Goal: Information Seeking & Learning: Learn about a topic

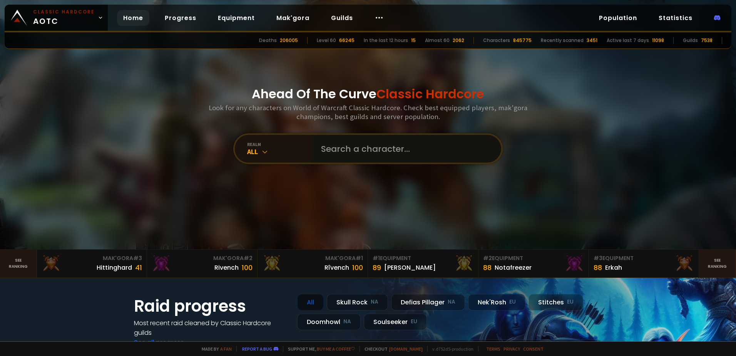
click at [358, 150] on input "text" at bounding box center [404, 149] width 176 height 28
type input "Eddymoo"
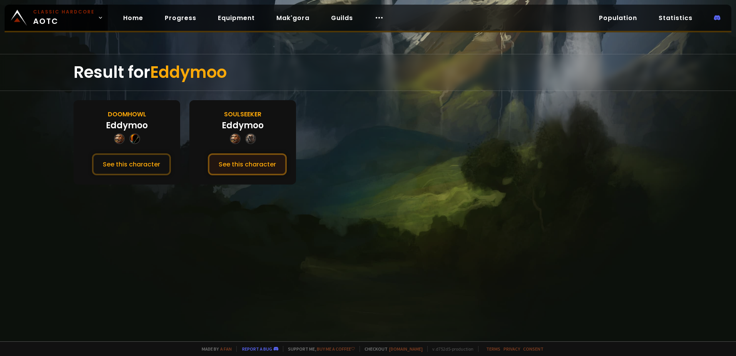
click at [231, 159] on button "See this character" at bounding box center [247, 164] width 79 height 22
drag, startPoint x: 119, startPoint y: 176, endPoint x: 127, endPoint y: 164, distance: 14.0
click at [119, 176] on div "Doomhowl Eddymoo See this character" at bounding box center [127, 142] width 107 height 84
click at [128, 162] on button "See this character" at bounding box center [131, 164] width 79 height 22
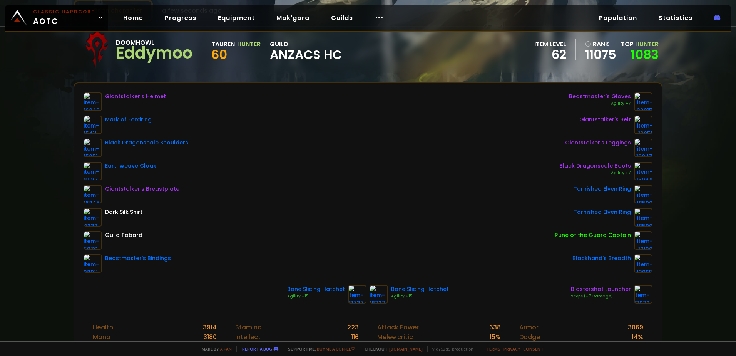
scroll to position [38, 0]
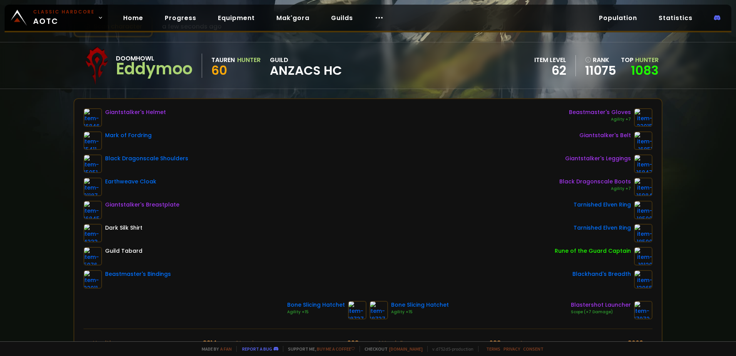
click at [635, 59] on span "Hunter" at bounding box center [646, 59] width 23 height 9
click at [637, 67] on link "1083" at bounding box center [645, 70] width 28 height 17
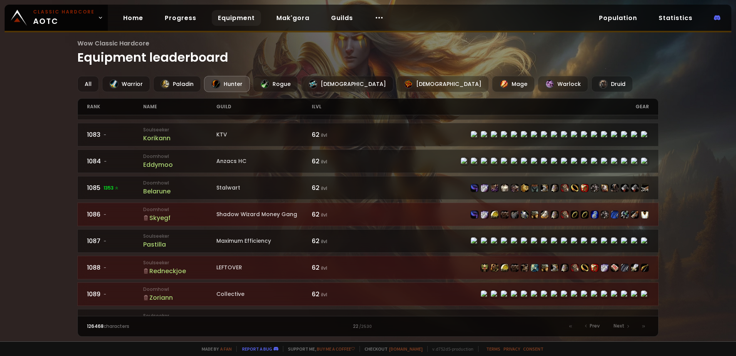
scroll to position [823, 0]
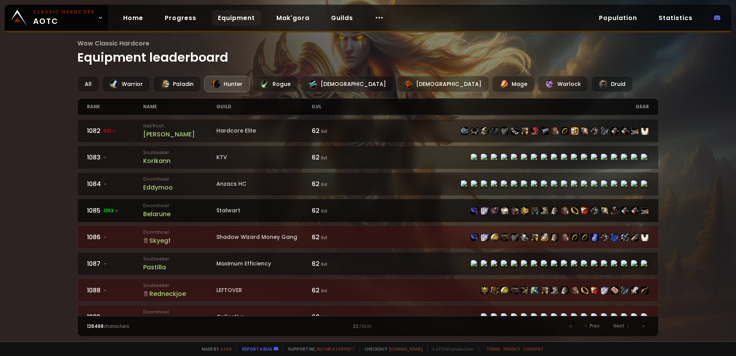
click at [113, 209] on span "1353" at bounding box center [111, 210] width 15 height 7
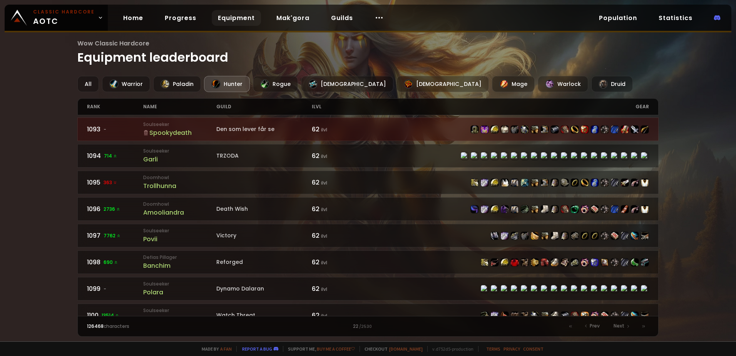
scroll to position [1131, 0]
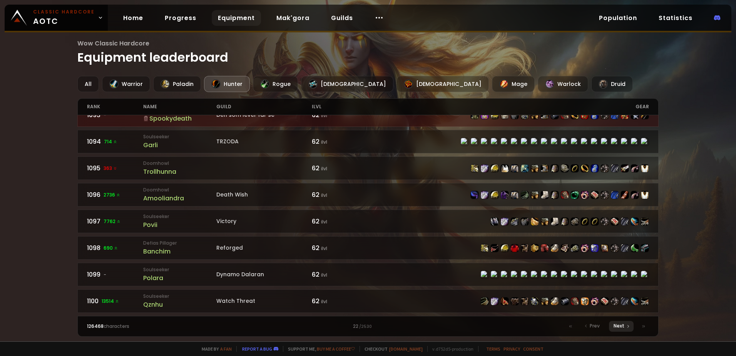
click at [623, 324] on span "Next" at bounding box center [619, 325] width 11 height 7
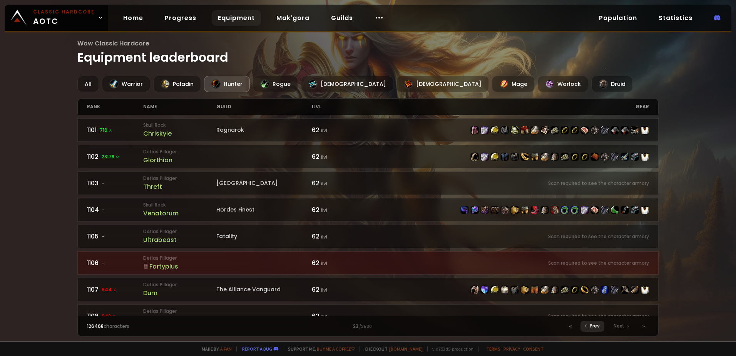
click at [598, 325] on span "Prev" at bounding box center [595, 325] width 10 height 7
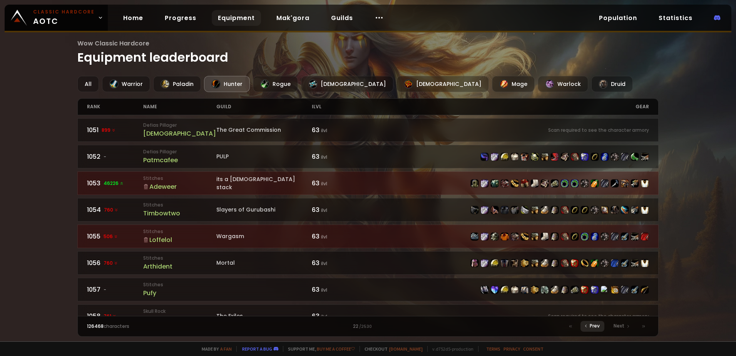
click at [595, 324] on span "Prev" at bounding box center [595, 325] width 10 height 7
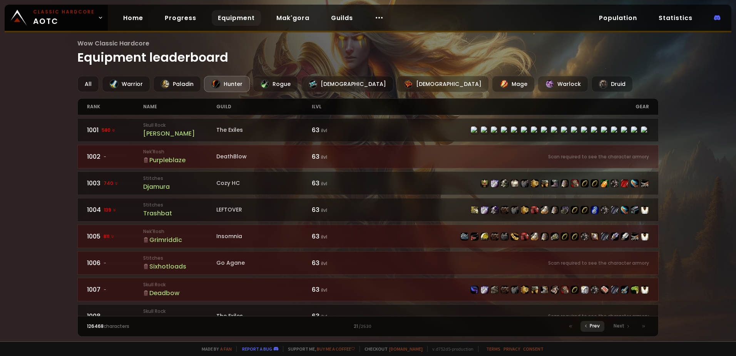
click at [595, 324] on span "Prev" at bounding box center [595, 325] width 10 height 7
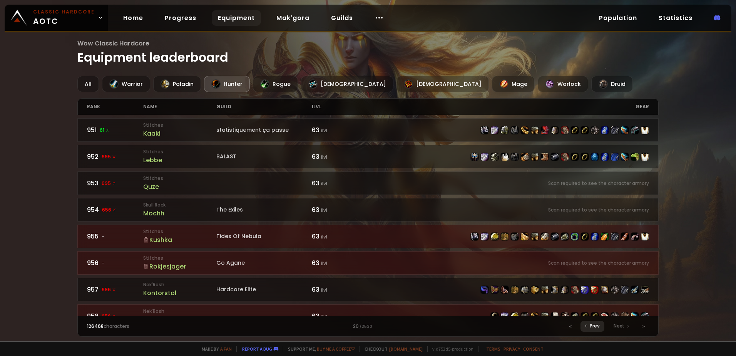
click at [595, 324] on span "Prev" at bounding box center [595, 325] width 10 height 7
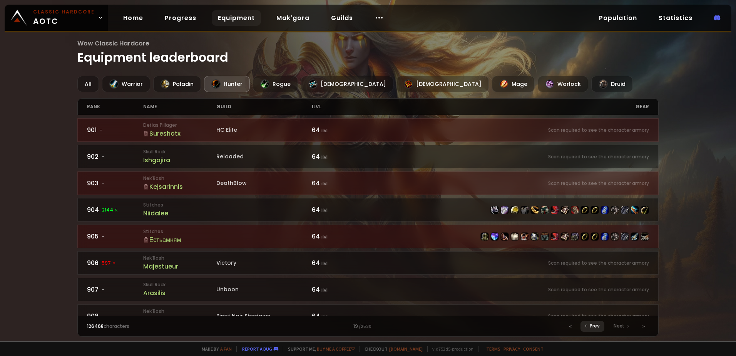
click at [595, 324] on span "Prev" at bounding box center [595, 325] width 10 height 7
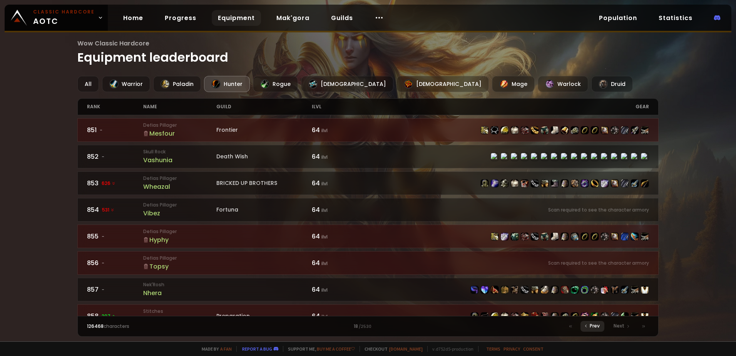
click at [595, 324] on span "Prev" at bounding box center [595, 325] width 10 height 7
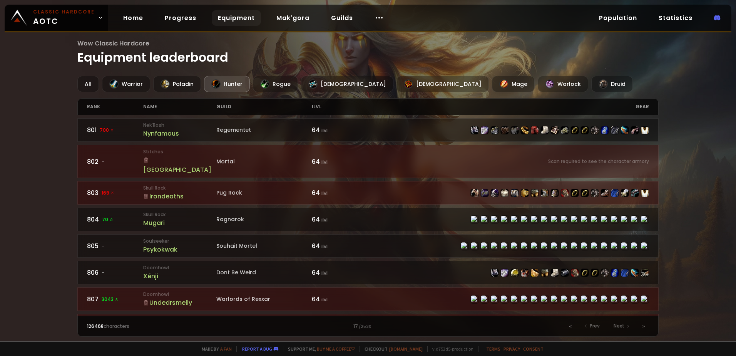
click at [90, 323] on span "126468" at bounding box center [95, 326] width 17 height 7
click at [644, 327] on icon at bounding box center [643, 326] width 5 height 5
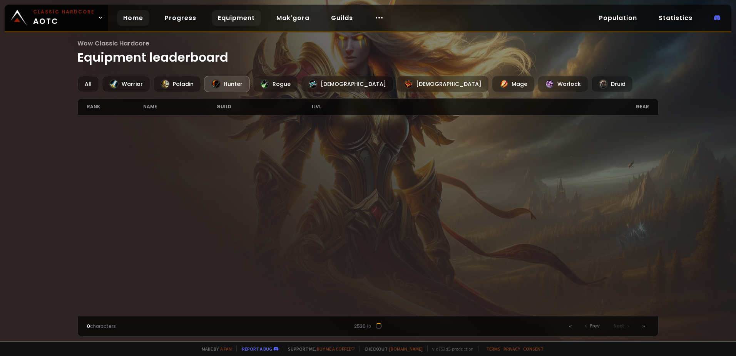
click at [128, 14] on link "Home" at bounding box center [133, 18] width 32 height 16
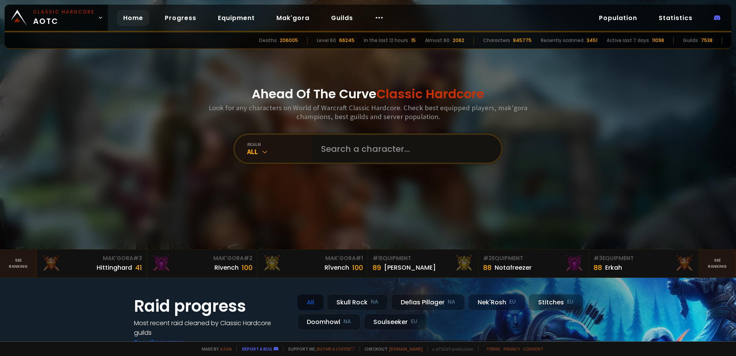
click at [380, 150] on input "text" at bounding box center [404, 149] width 176 height 28
type input "[DEMOGRAPHIC_DATA]"
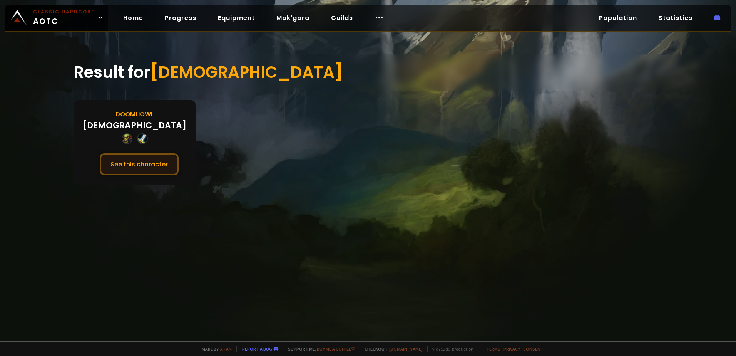
click at [130, 165] on button "See this character" at bounding box center [139, 164] width 79 height 22
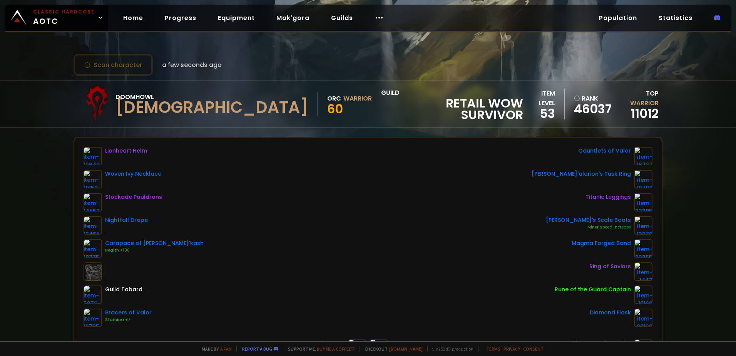
click at [343, 100] on div "Warrior" at bounding box center [357, 99] width 28 height 10
click at [152, 22] on div "Home Progress Equipment Mak'gora Guilds" at bounding box center [253, 17] width 291 height 25
click at [166, 18] on link "Progress" at bounding box center [181, 18] width 44 height 16
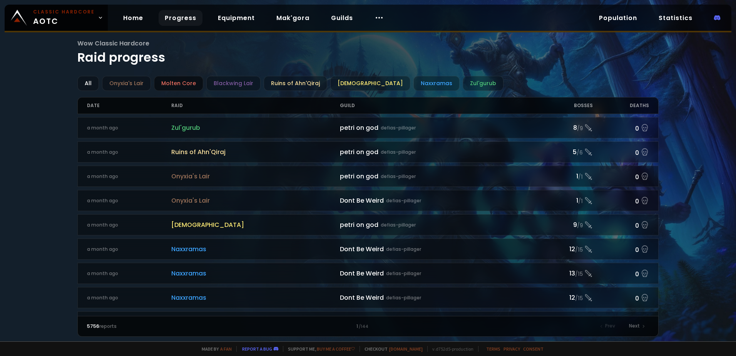
click at [167, 80] on div "Molten Core" at bounding box center [178, 83] width 49 height 15
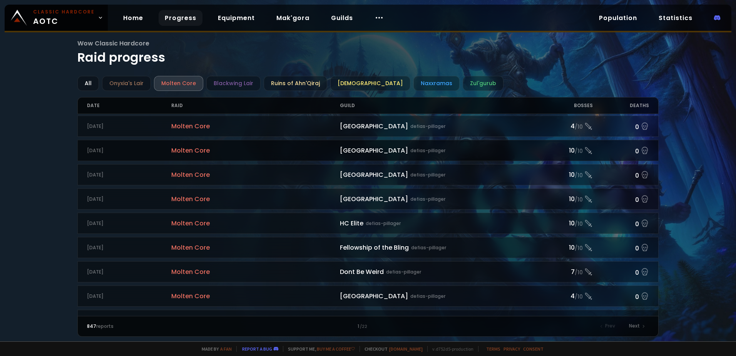
scroll to position [771, 0]
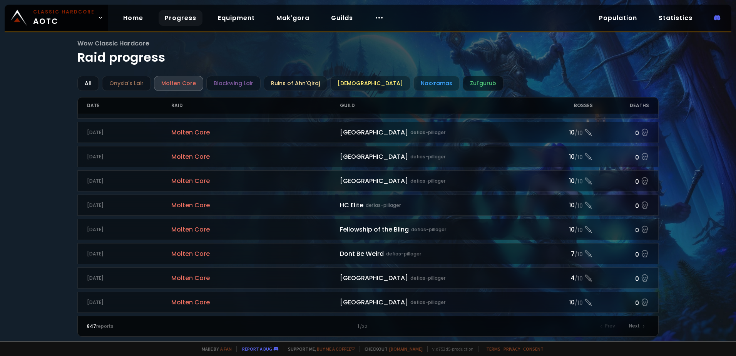
click at [470, 82] on div "Zul'gurub" at bounding box center [483, 83] width 41 height 15
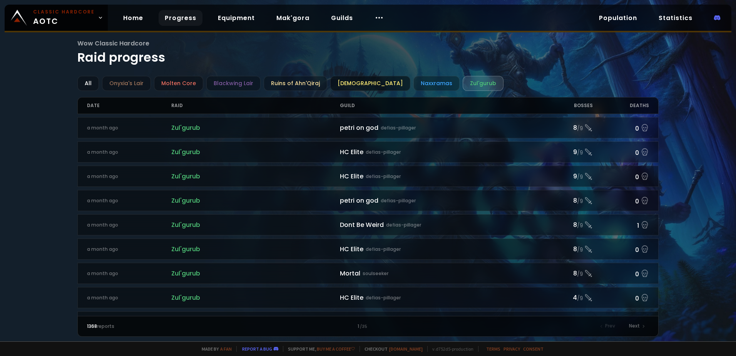
click at [373, 81] on div "[DEMOGRAPHIC_DATA]" at bounding box center [370, 83] width 80 height 15
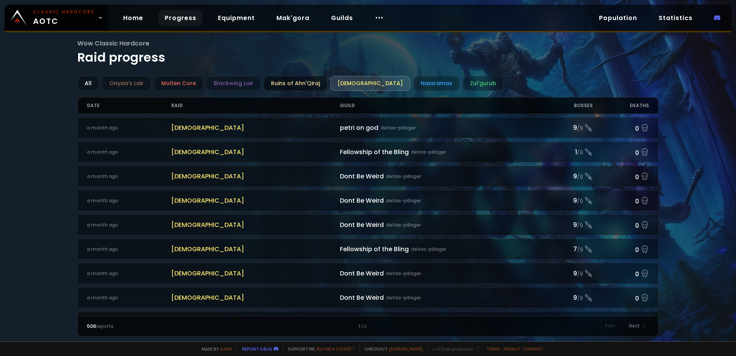
click at [302, 85] on div "Ruins of Ahn'Qiraj" at bounding box center [296, 83] width 64 height 15
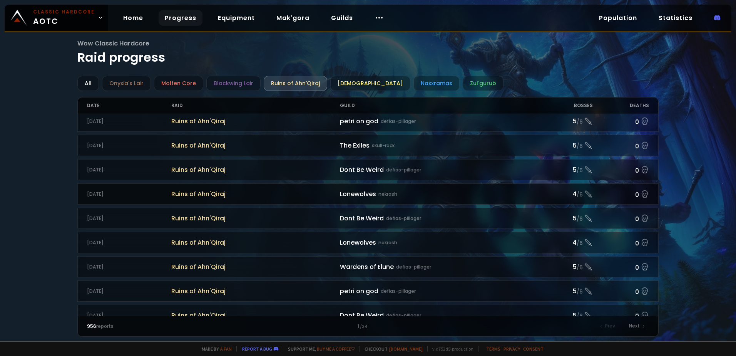
scroll to position [770, 0]
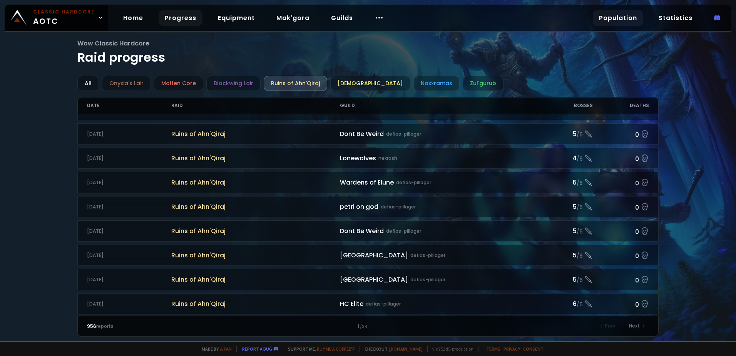
click at [637, 14] on link "Population" at bounding box center [618, 18] width 50 height 16
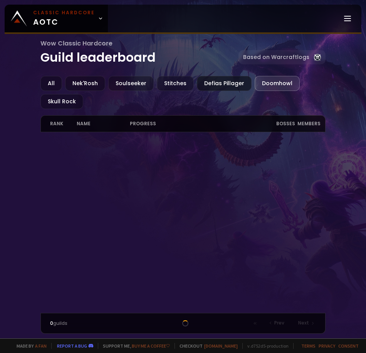
click at [199, 91] on div "All Nek'Rosh Soulseeker Stitches Defias Pillager Doomhowl Skull Rock" at bounding box center [182, 92] width 285 height 33
